Goal: Entertainment & Leisure: Consume media (video, audio)

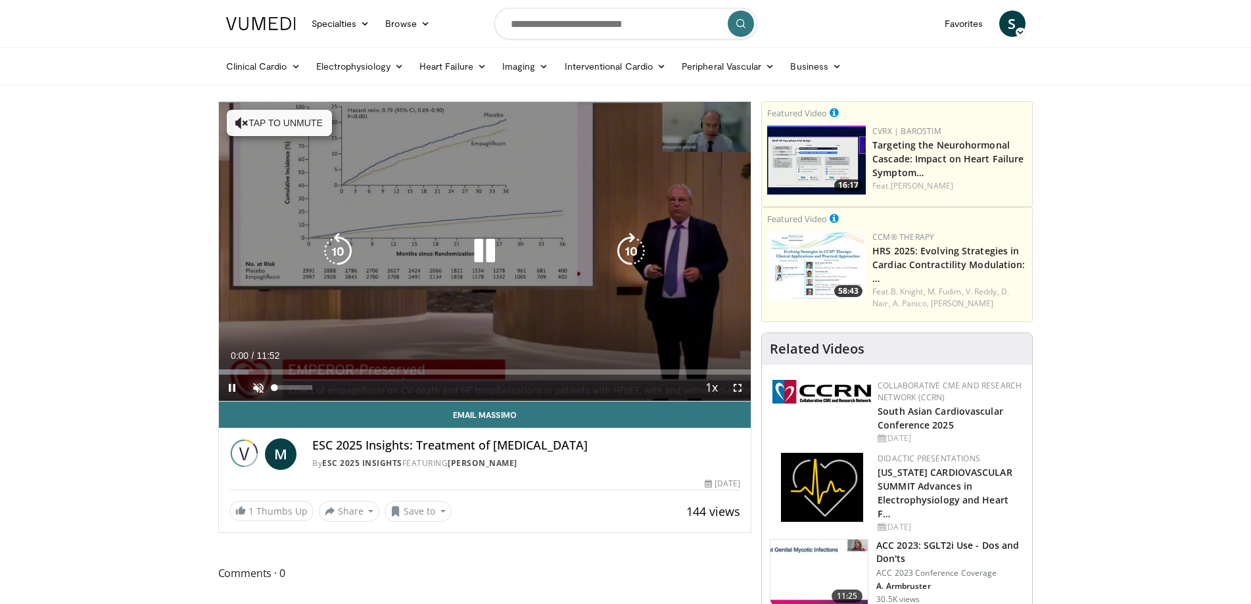
click at [255, 388] on span "Video Player" at bounding box center [258, 388] width 26 height 26
click at [674, 126] on div "10 seconds Tap to unmute" at bounding box center [485, 251] width 532 height 299
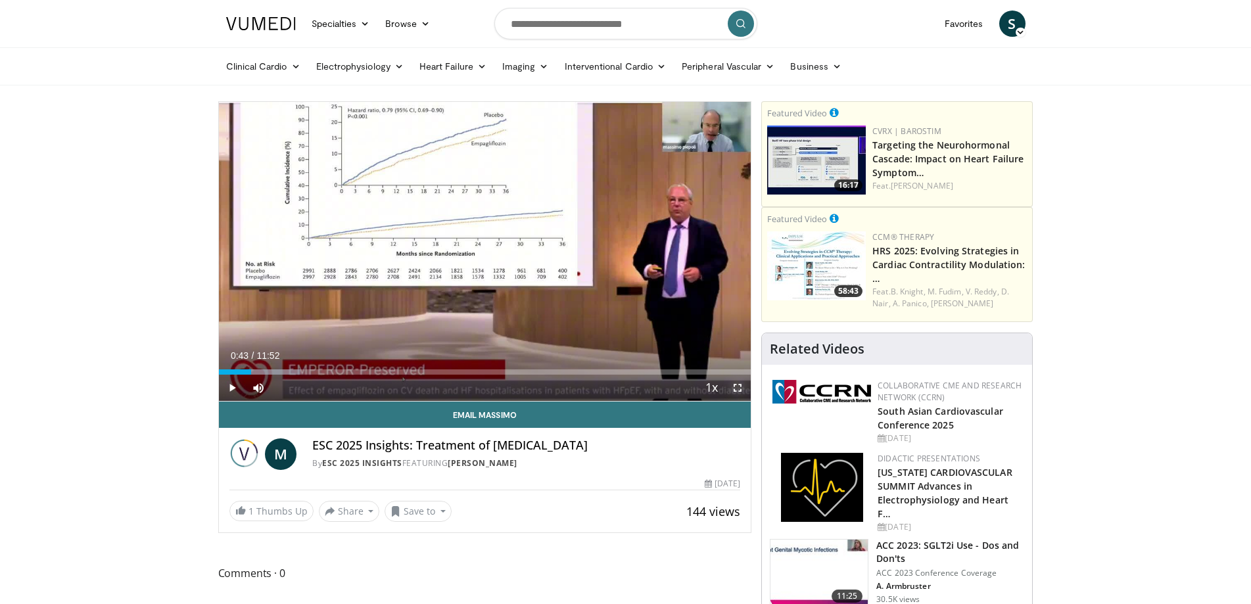
click at [742, 386] on span "Video Player" at bounding box center [737, 388] width 26 height 26
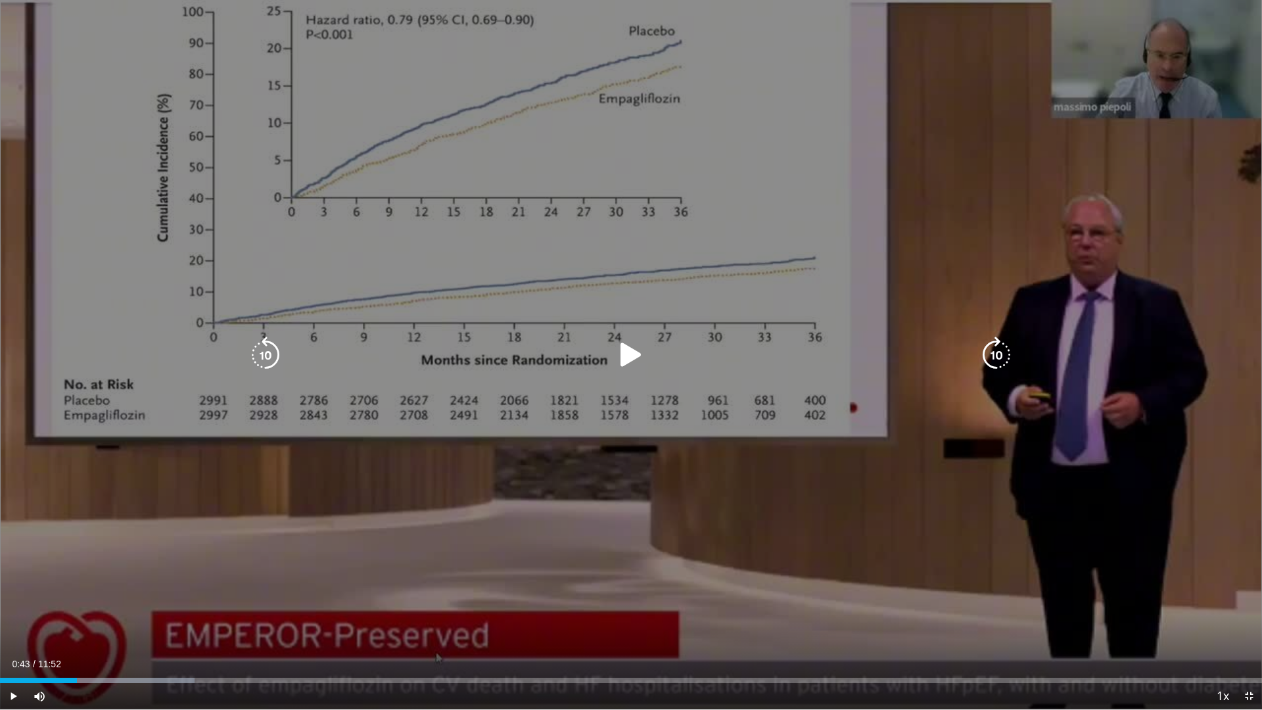
click at [1139, 66] on div "10 seconds Tap to unmute" at bounding box center [631, 354] width 1262 height 709
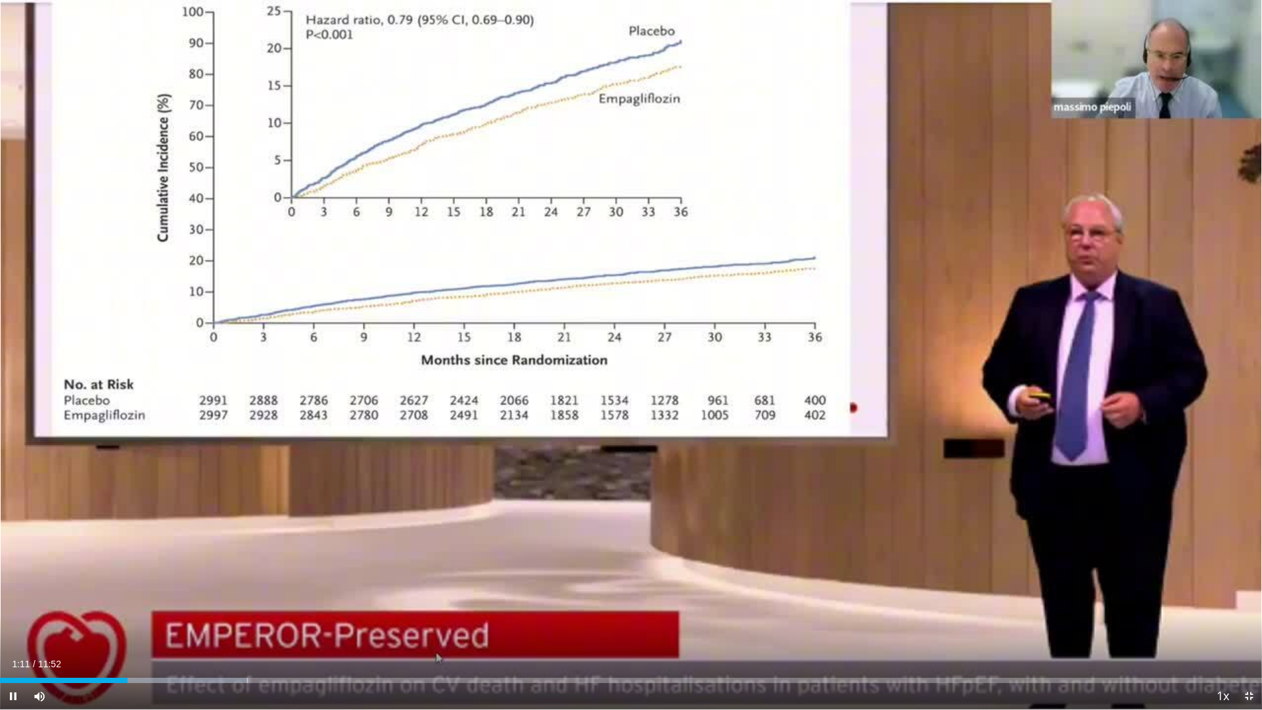
click at [1249, 603] on span "Video Player" at bounding box center [1249, 696] width 26 height 26
